Goal: Task Accomplishment & Management: Complete application form

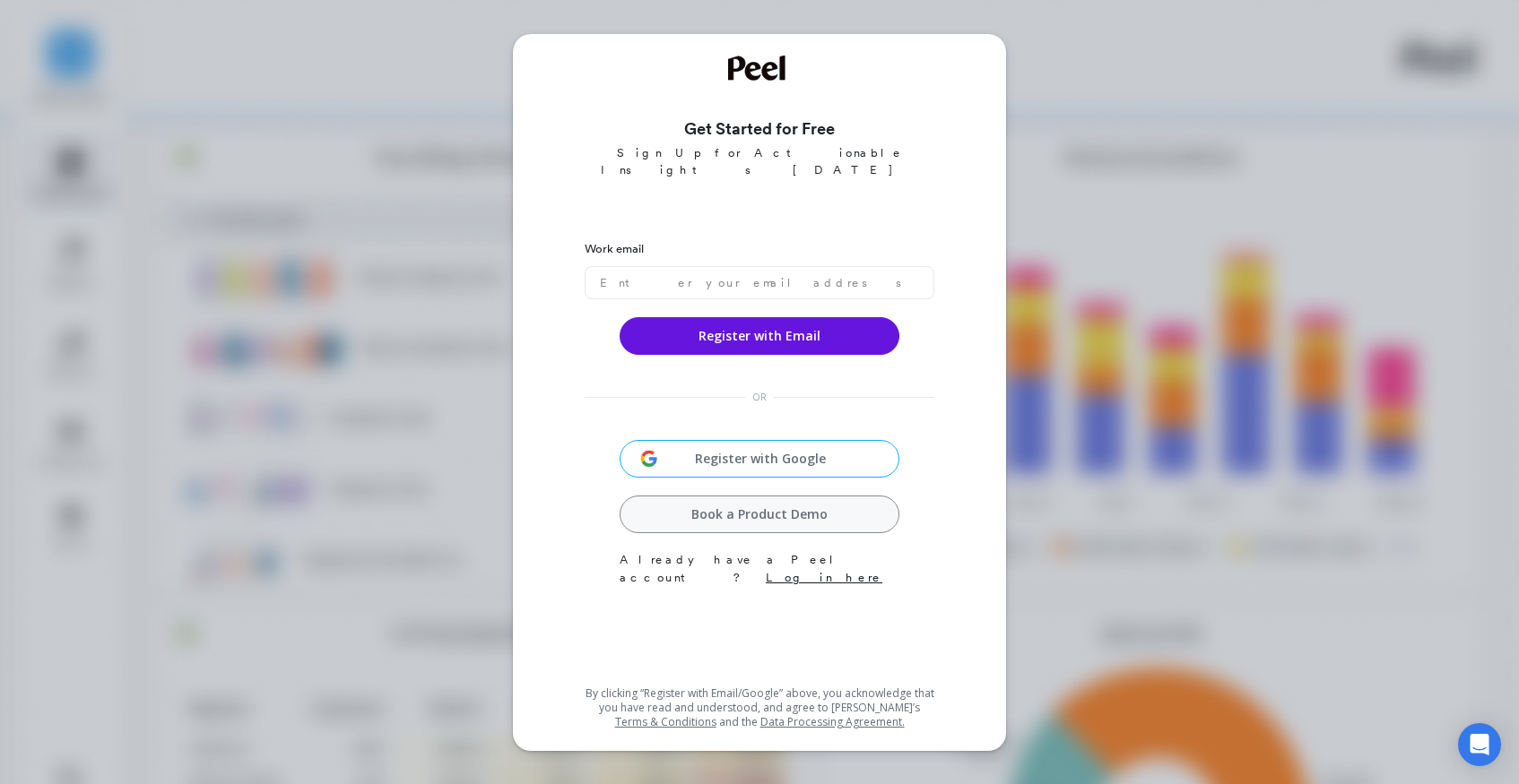
click at [1103, 393] on div "Get Started for Free Sign Up for Actionable Insights Today Work email Register …" at bounding box center [760, 392] width 1519 height 784
click at [793, 450] on span "Register with Google" at bounding box center [760, 459] width 195 height 18
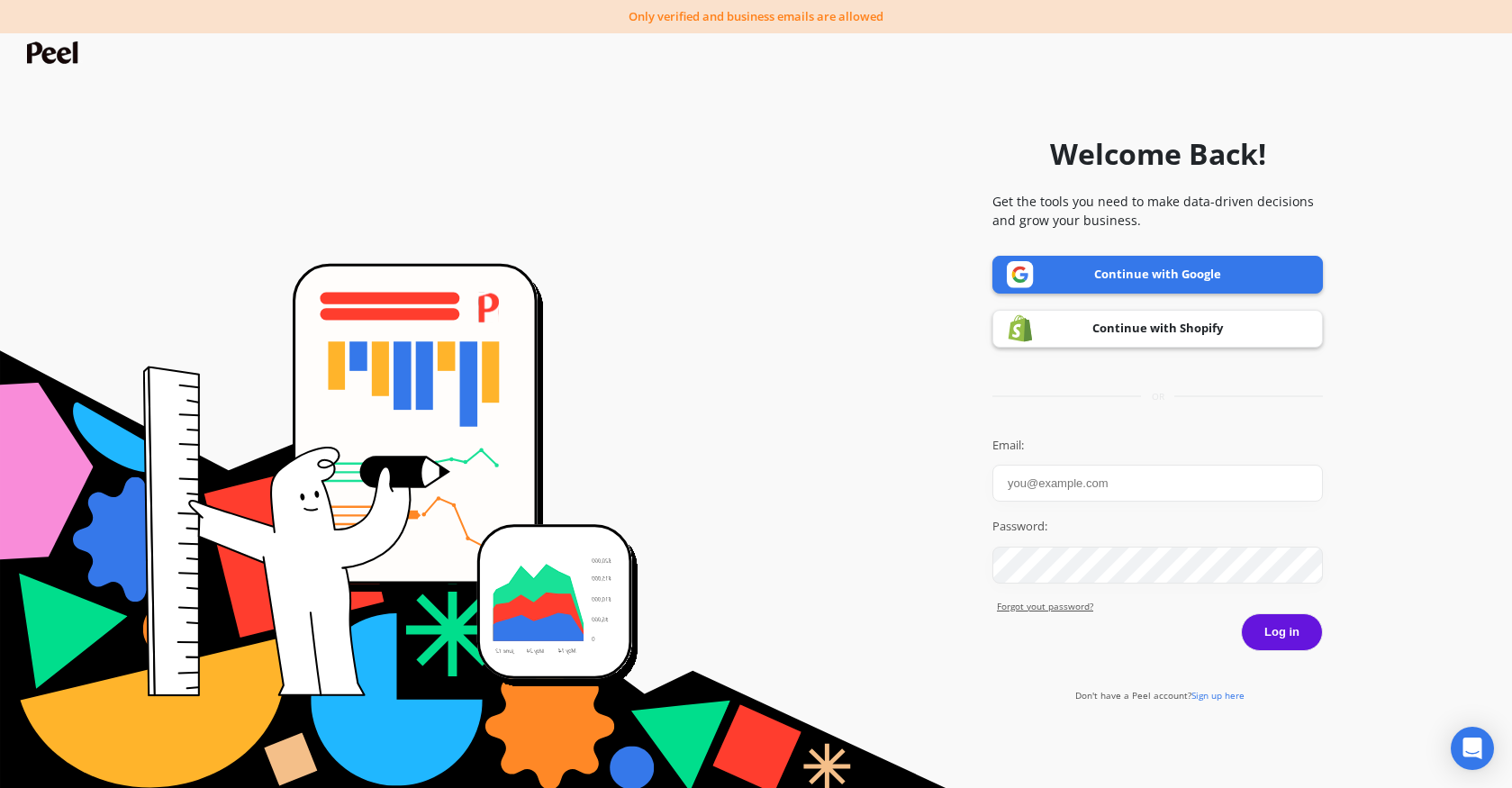
click at [1158, 271] on link "Continue with Google" at bounding box center [1158, 274] width 331 height 38
